Goal: Information Seeking & Learning: Find specific fact

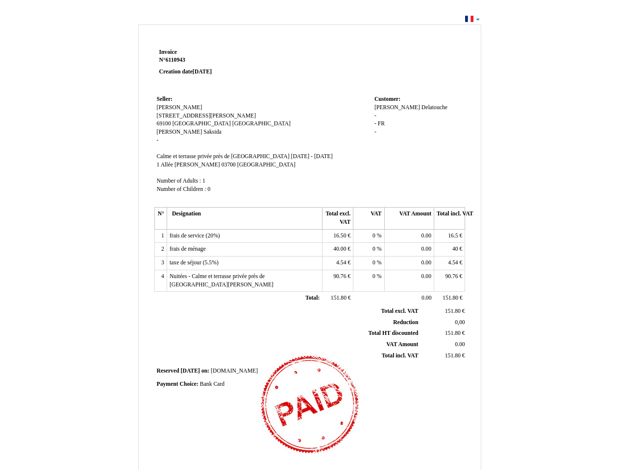
click at [168, 52] on span "Invoice" at bounding box center [168, 52] width 18 height 6
click at [177, 60] on span "6110943" at bounding box center [176, 60] width 20 height 6
click at [165, 99] on span "Seller:" at bounding box center [165, 99] width 16 height 6
click at [174, 107] on span "[PERSON_NAME]" at bounding box center [180, 107] width 46 height 6
click at [184, 116] on span "[STREET_ADDRESS][PERSON_NAME]" at bounding box center [206, 116] width 99 height 6
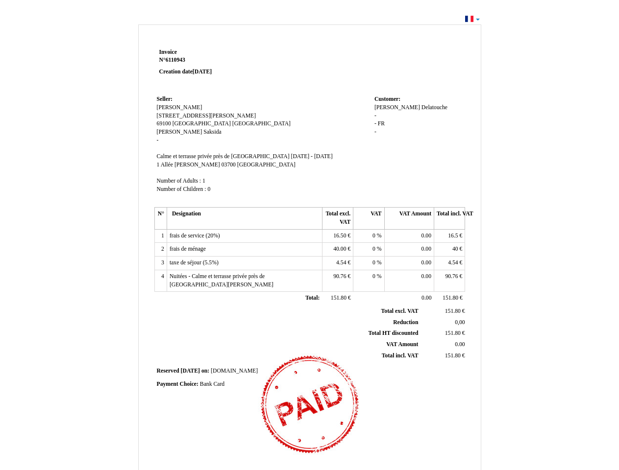
click at [165, 124] on span "69100" at bounding box center [164, 124] width 14 height 6
click at [188, 124] on span "[GEOGRAPHIC_DATA]" at bounding box center [202, 124] width 58 height 6
click at [232, 124] on span "[GEOGRAPHIC_DATA]" at bounding box center [261, 124] width 58 height 6
click at [166, 132] on span "[PERSON_NAME]" at bounding box center [180, 132] width 46 height 6
click at [203, 132] on span "Saksida" at bounding box center [212, 132] width 18 height 6
